Goal: Answer question/provide support

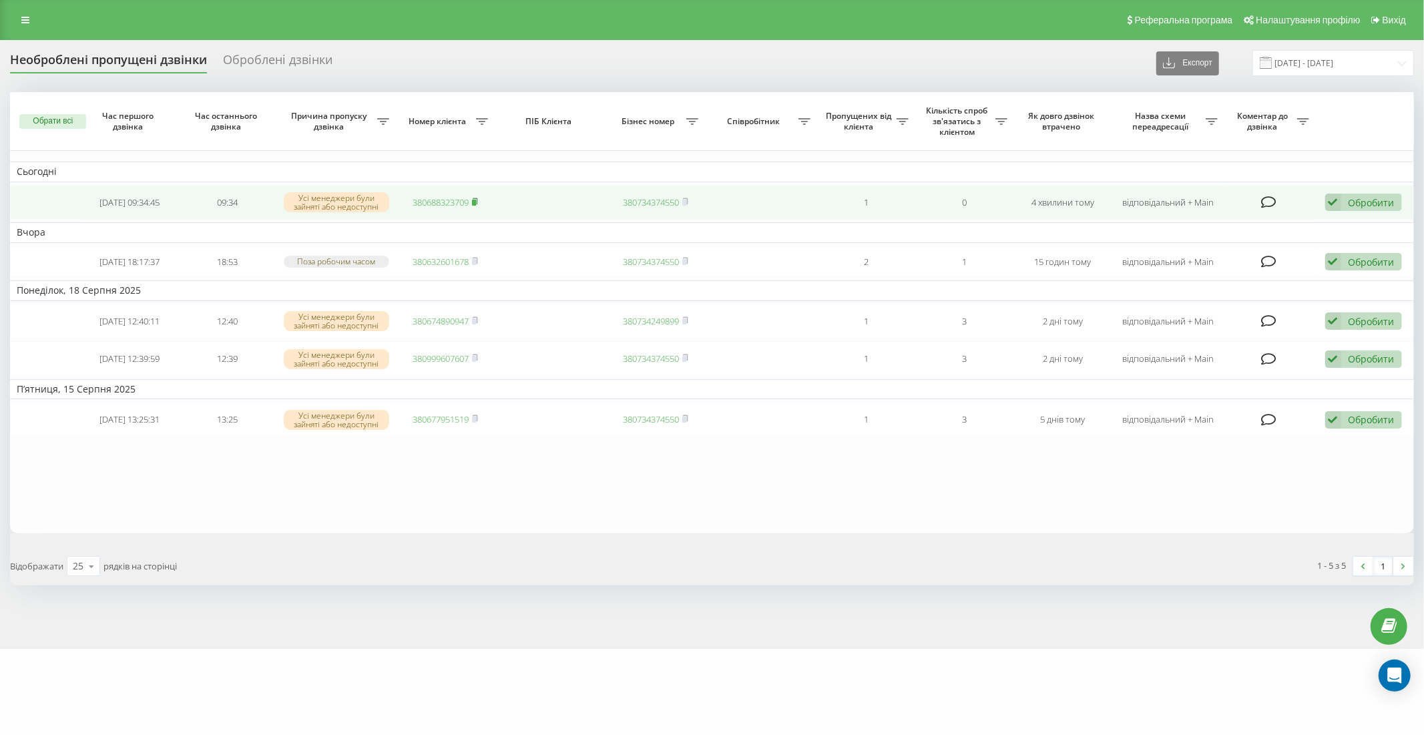
click at [477, 198] on icon at bounding box center [475, 202] width 6 height 8
click at [1357, 197] on div "Обробити" at bounding box center [1371, 202] width 46 height 13
click at [1238, 288] on div "Інший варіант" at bounding box center [1276, 296] width 250 height 24
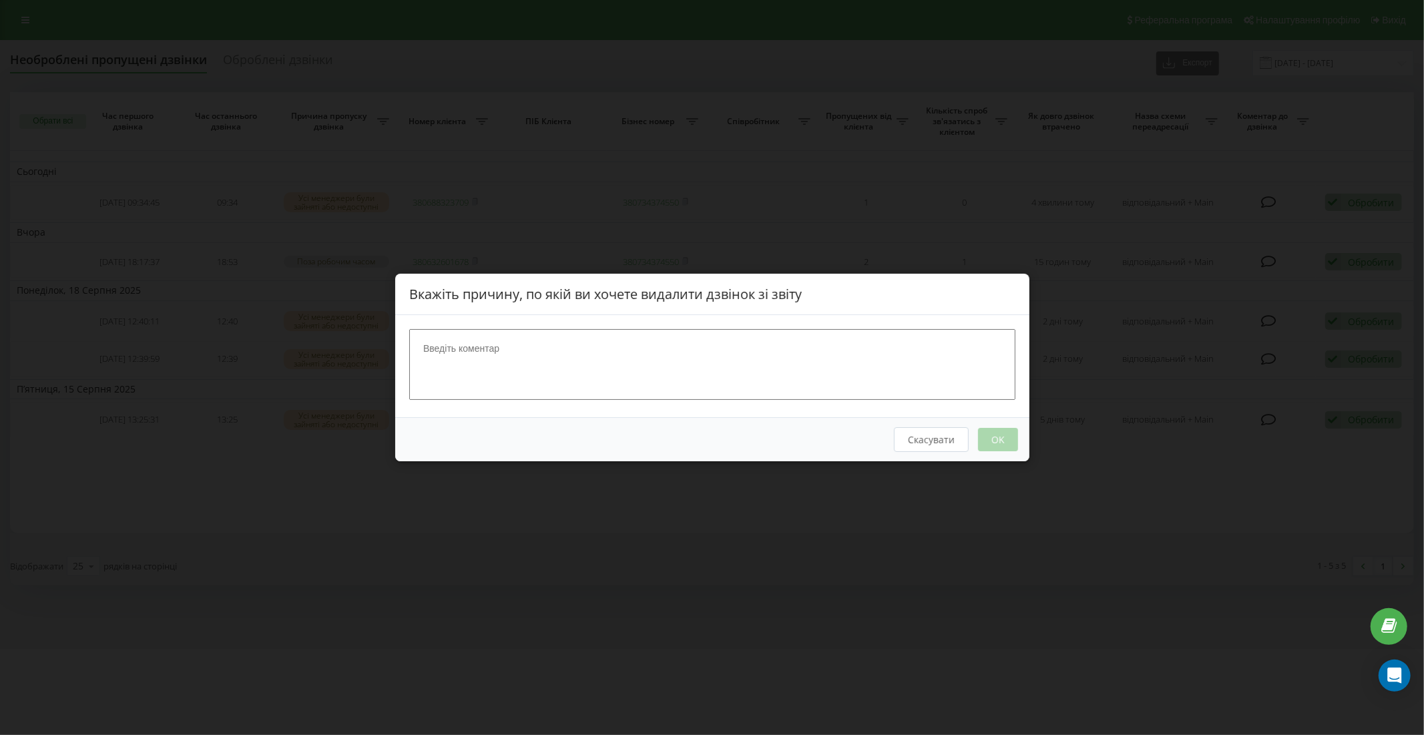
click at [792, 367] on textarea at bounding box center [712, 364] width 606 height 71
type textarea "+"
click at [999, 438] on button "OK" at bounding box center [997, 439] width 40 height 23
